Goal: Communication & Community: Answer question/provide support

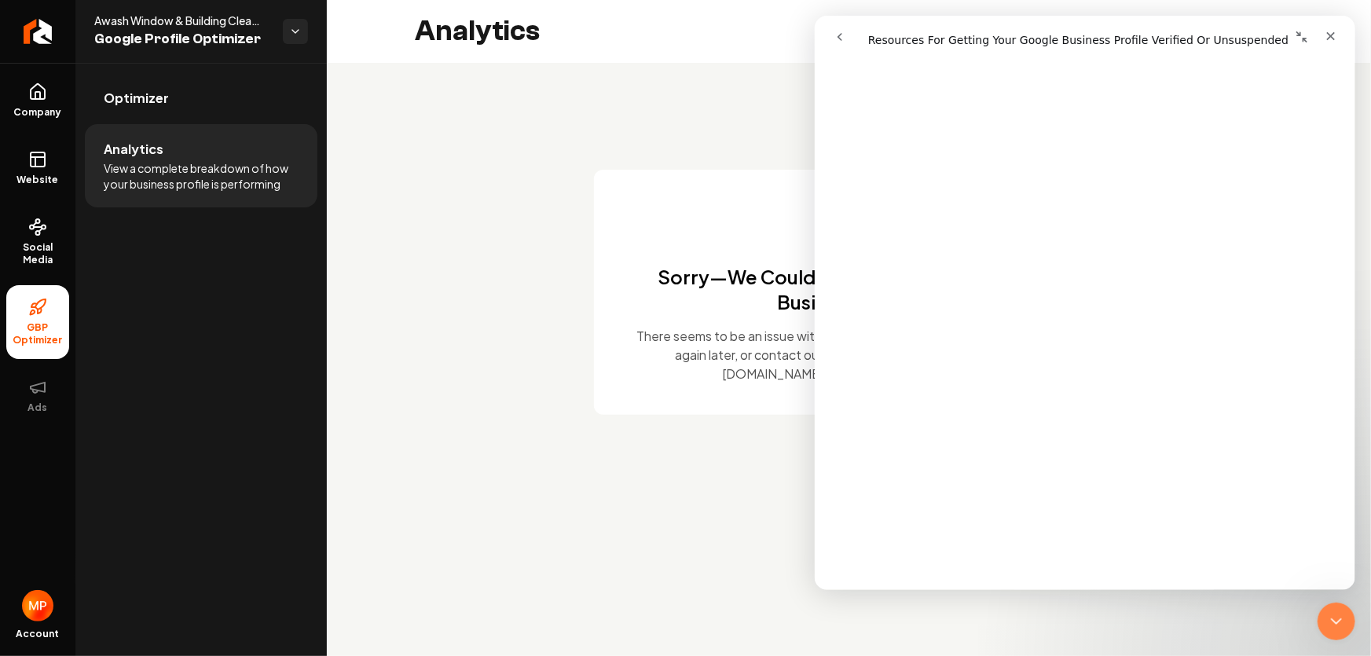
scroll to position [1126, 0]
click at [566, 454] on main "Analytics Sorry—We Couldn’t Connect Your Google Business Profile There seems to…" at bounding box center [849, 328] width 1044 height 656
click at [1330, 35] on icon "Close" at bounding box center [1330, 36] width 13 height 13
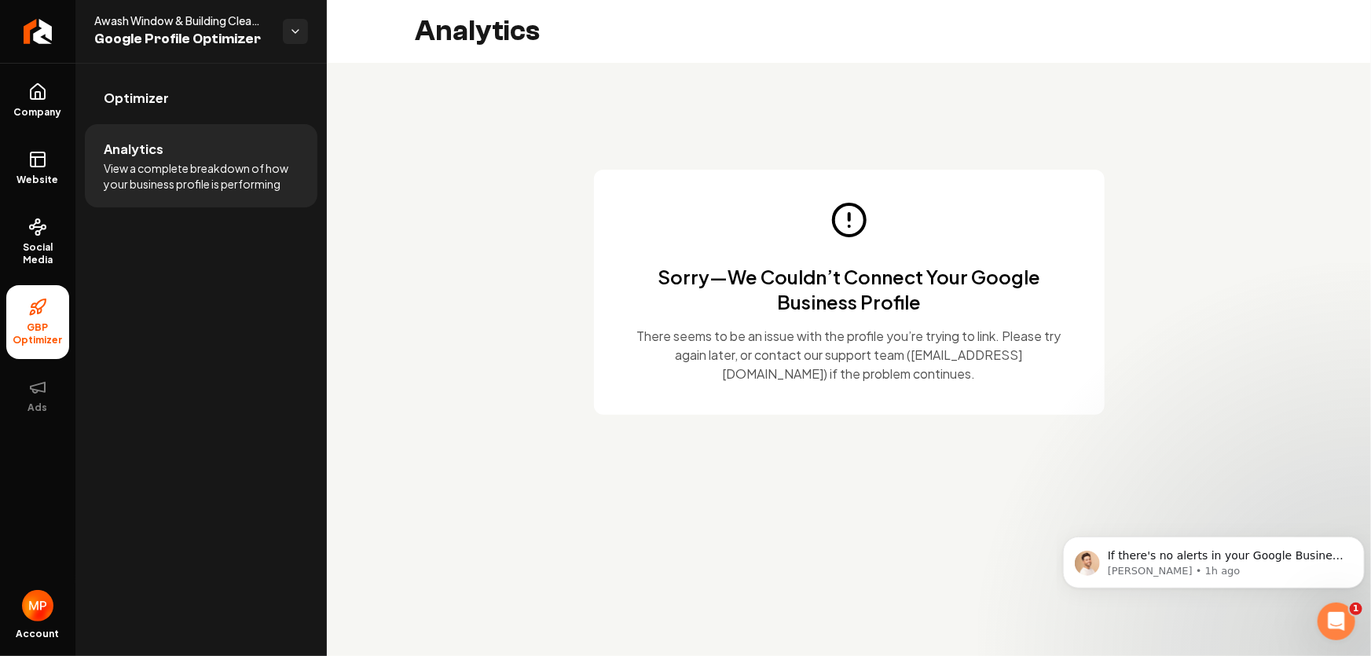
scroll to position [0, 0]
click at [1181, 569] on p "[PERSON_NAME] • 1h ago" at bounding box center [1225, 570] width 237 height 14
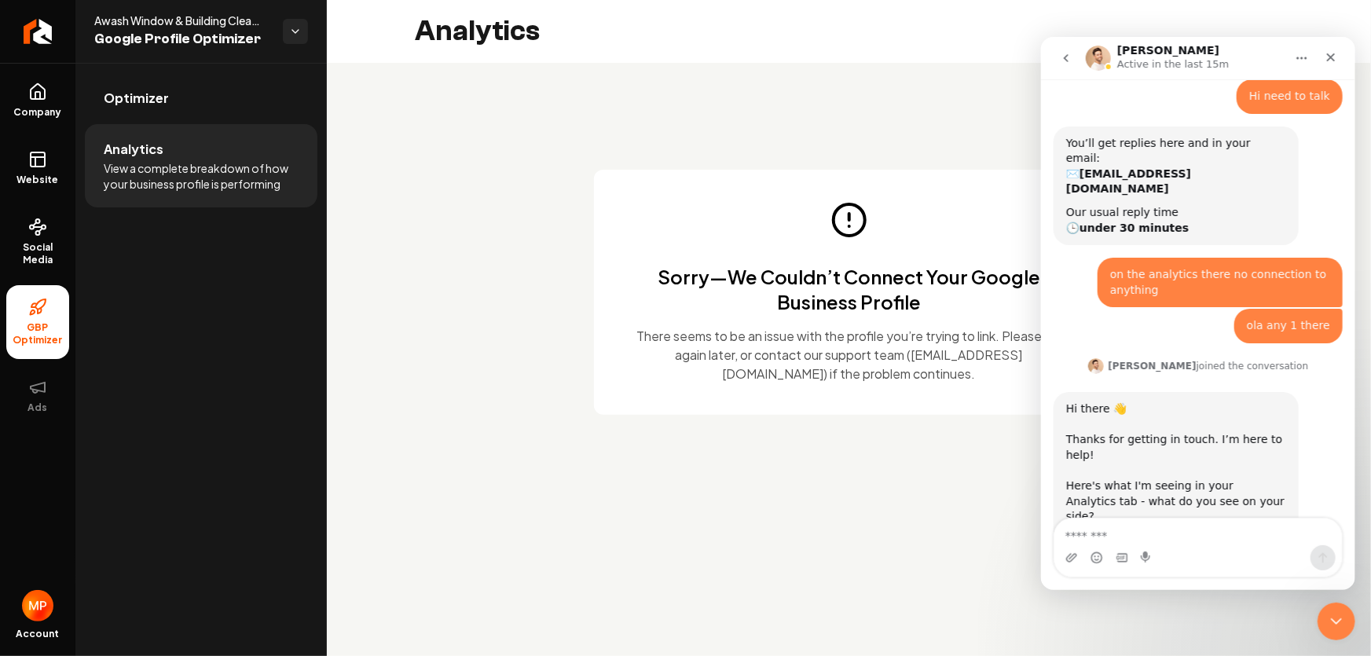
scroll to position [1075, 0]
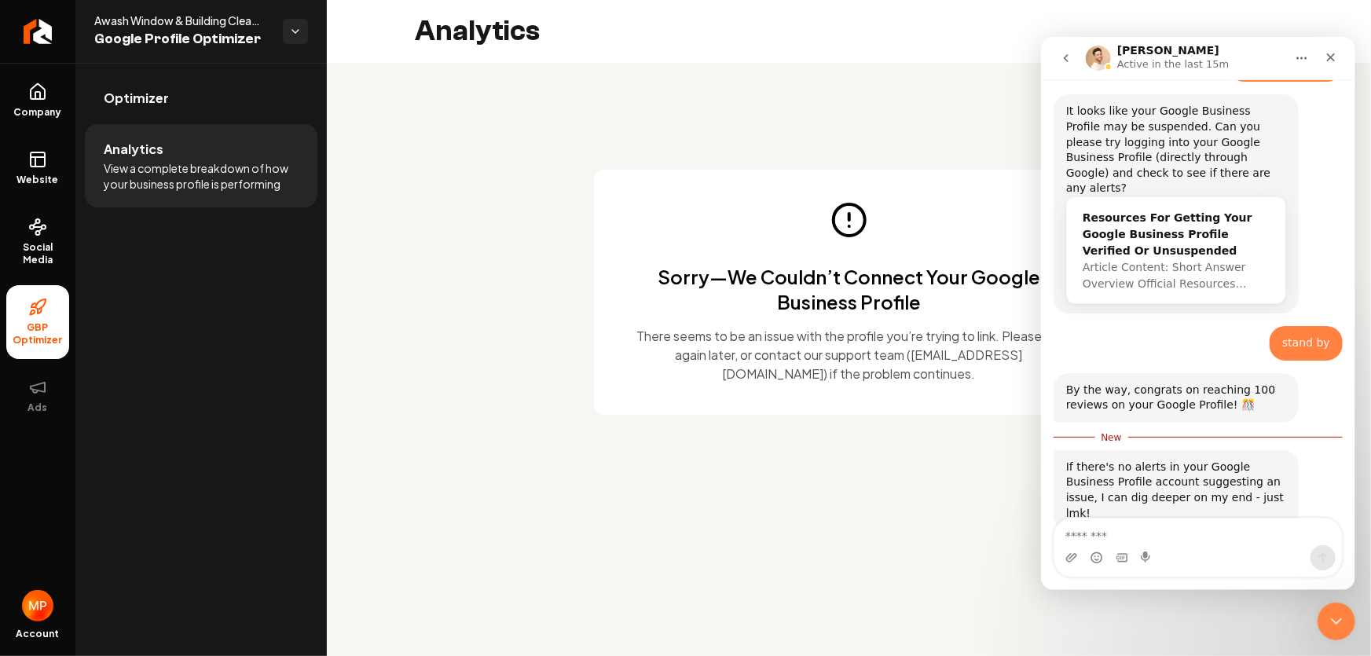
click at [1134, 532] on textarea "Message…" at bounding box center [1197, 531] width 288 height 27
type textarea "*"
type textarea "**********"
click at [1323, 560] on icon "Send a message…" at bounding box center [1322, 557] width 13 height 13
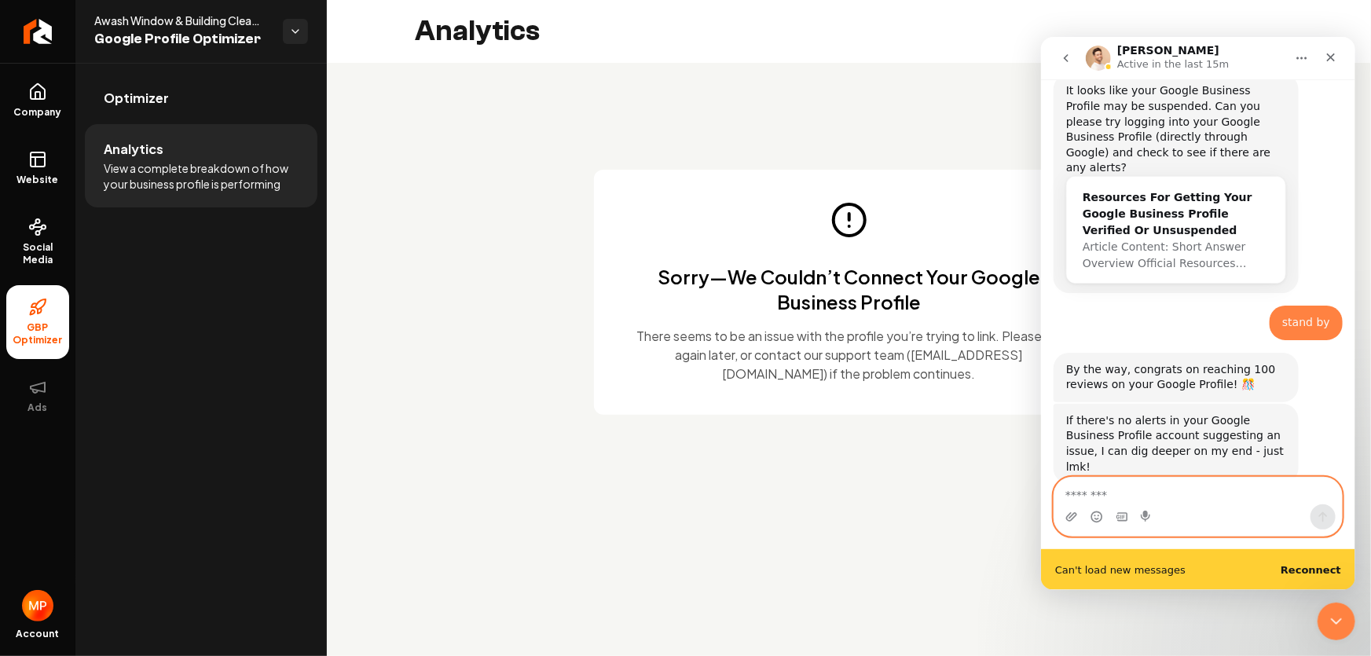
scroll to position [1137, 0]
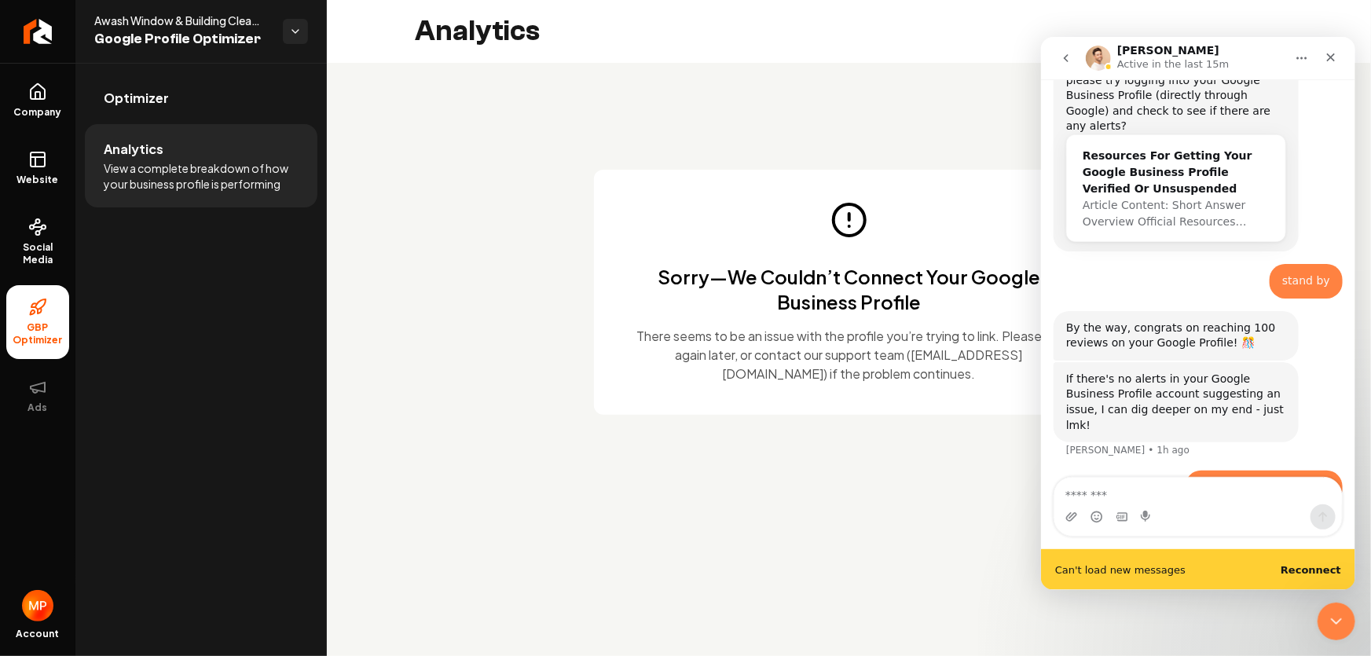
click at [1309, 570] on b "Reconnect" at bounding box center [1310, 569] width 60 height 12
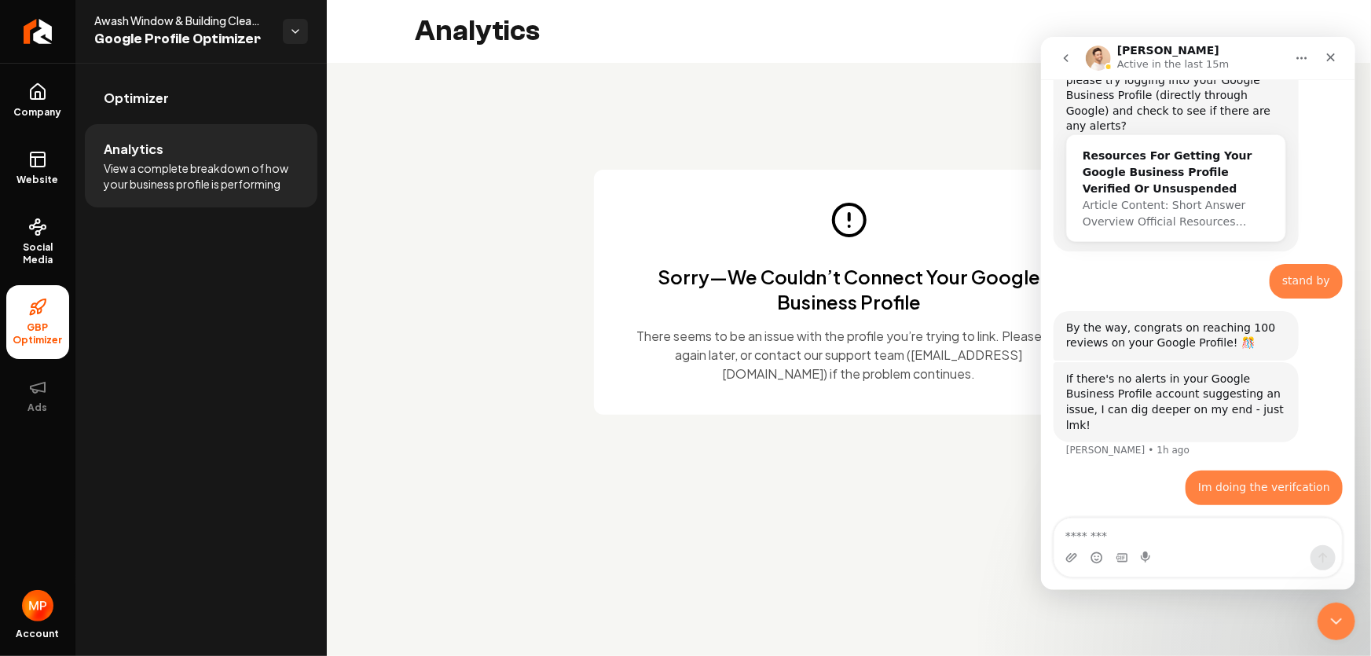
scroll to position [1096, 0]
